Goal: Information Seeking & Learning: Learn about a topic

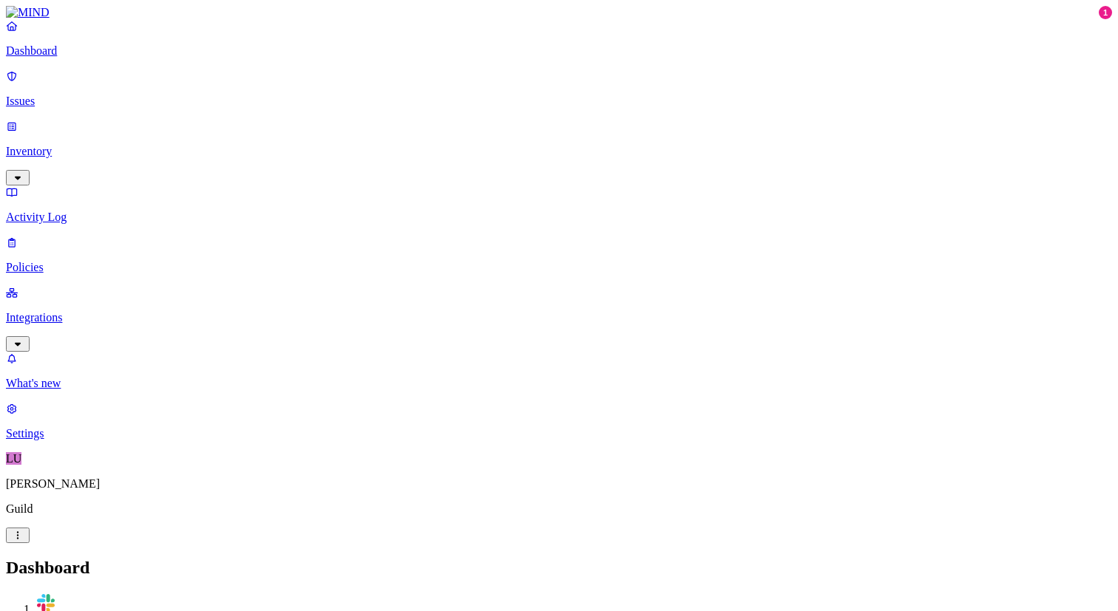
click at [111, 311] on p "Integrations" at bounding box center [559, 317] width 1106 height 13
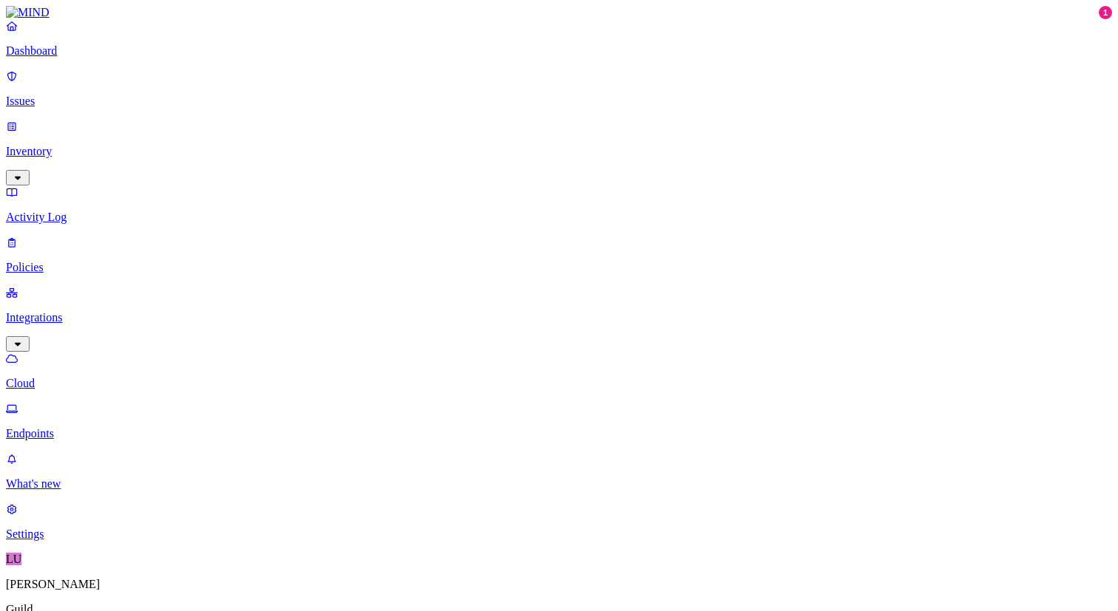
click at [78, 58] on p "Dashboard" at bounding box center [559, 50] width 1106 height 13
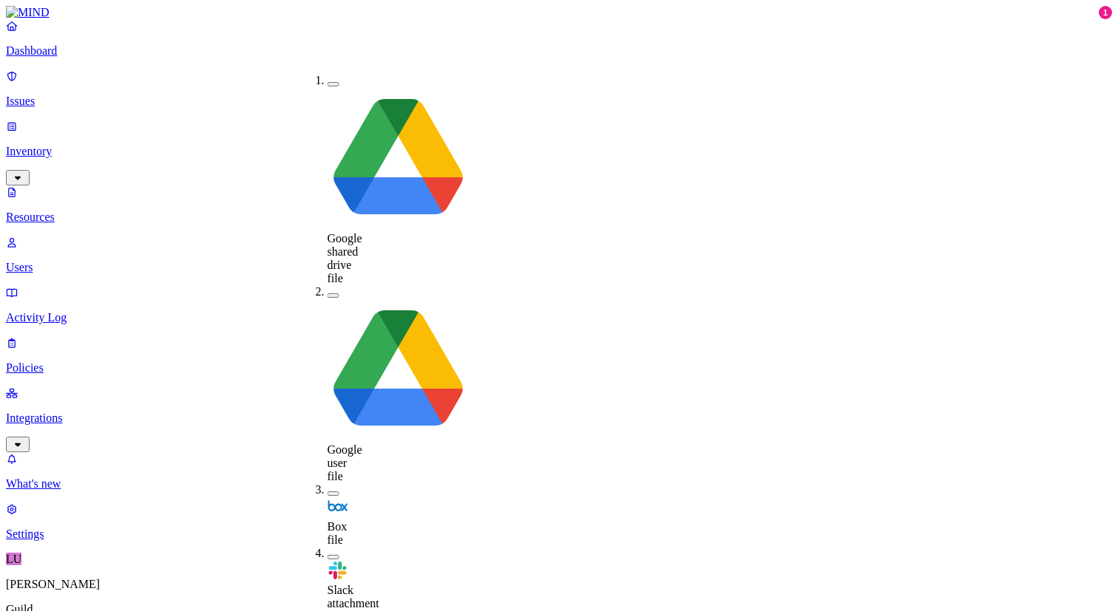
click at [327, 611] on button "button" at bounding box center [333, 621] width 12 height 4
